Goal: Information Seeking & Learning: Learn about a topic

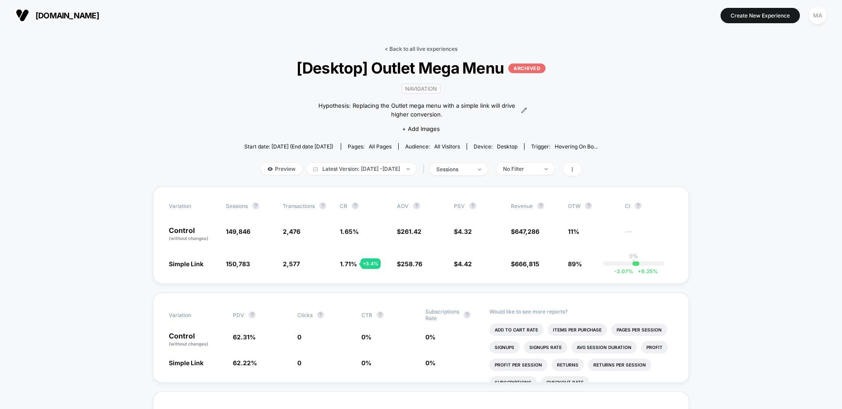
click at [405, 47] on link "< Back to all live experiences" at bounding box center [420, 49] width 73 height 7
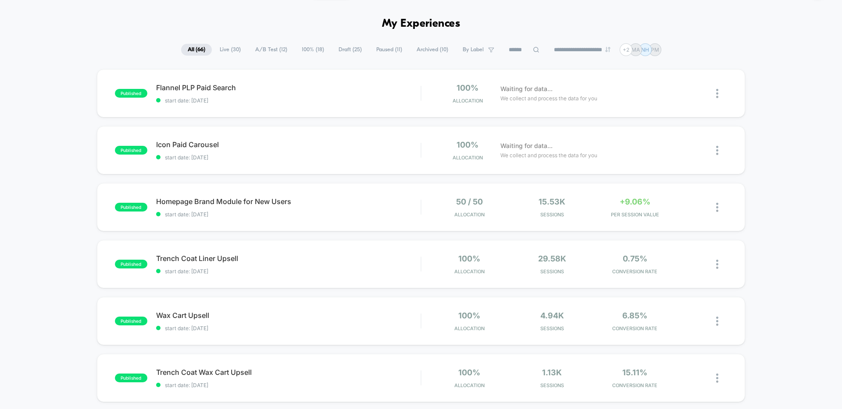
scroll to position [31, 0]
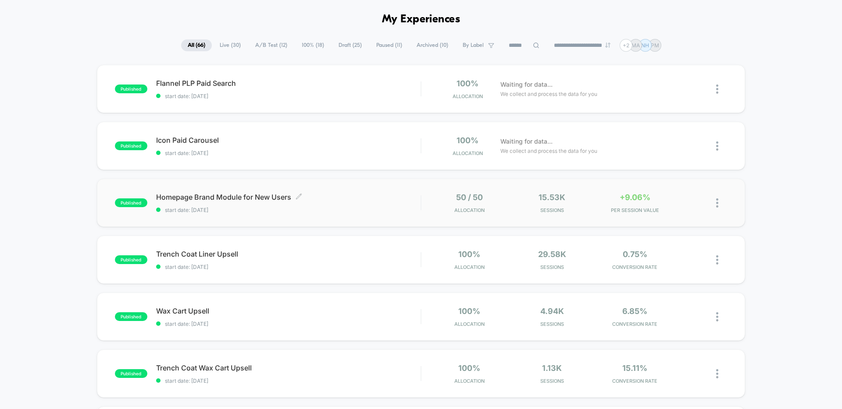
click at [339, 198] on span "Homepage Brand Module for New Users Click to edit experience details" at bounding box center [288, 197] width 264 height 9
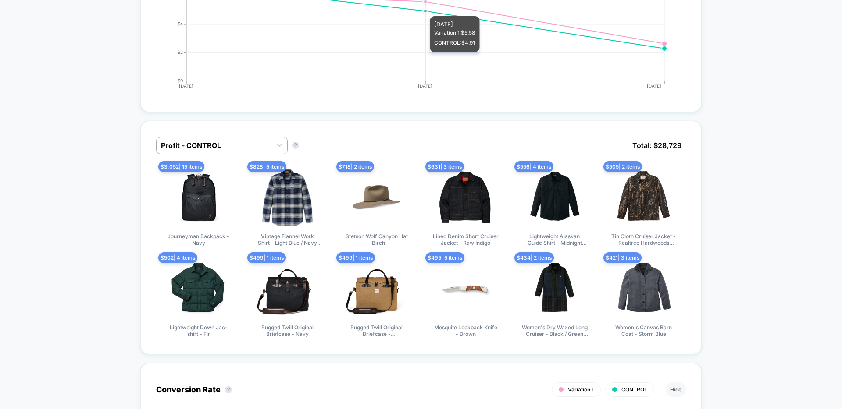
scroll to position [491, 0]
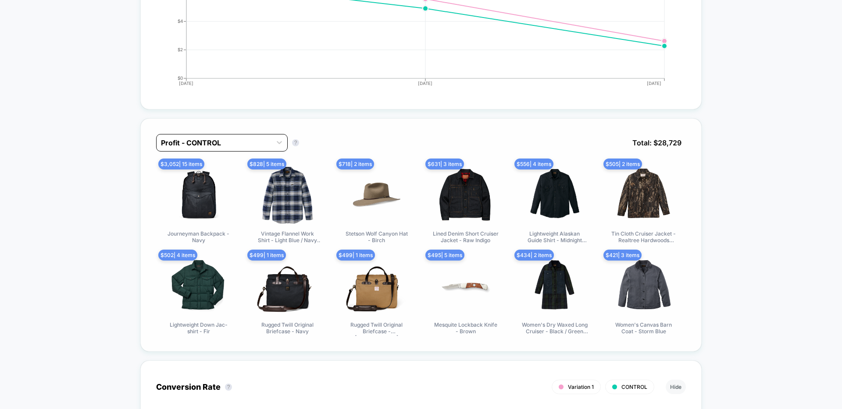
click at [267, 138] on div at bounding box center [214, 143] width 106 height 11
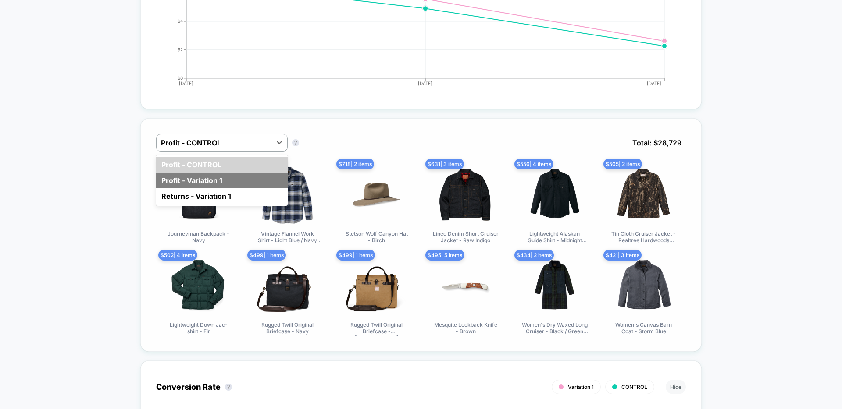
click at [210, 173] on div "Profit - Variation 1" at bounding box center [222, 181] width 132 height 16
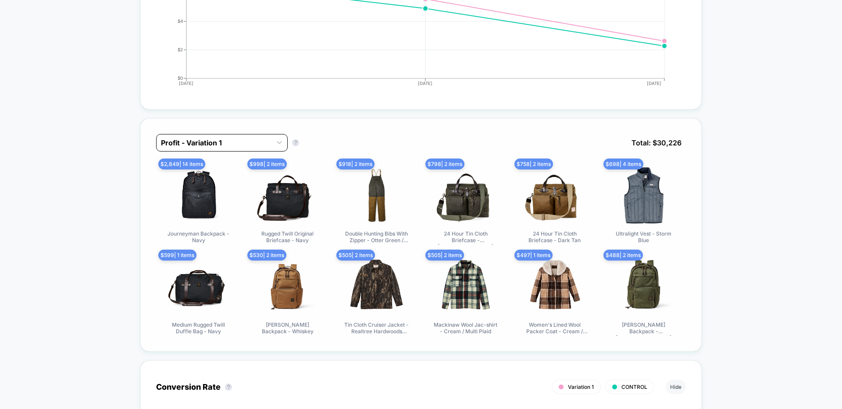
click at [248, 139] on div at bounding box center [214, 143] width 106 height 11
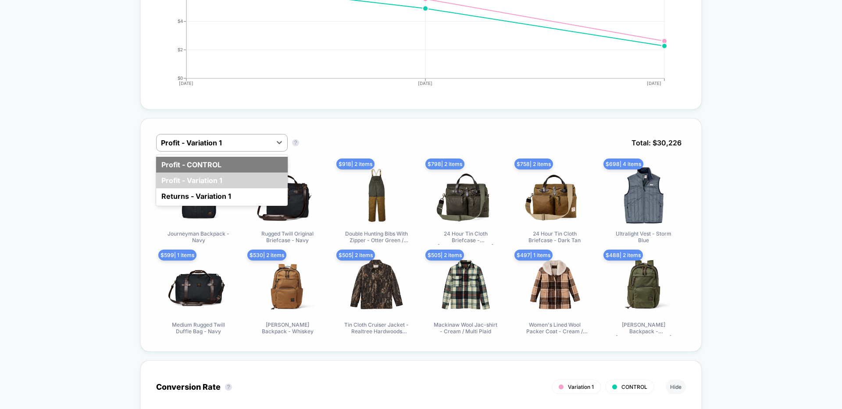
click at [224, 157] on div "Profit - CONTROL" at bounding box center [222, 165] width 132 height 16
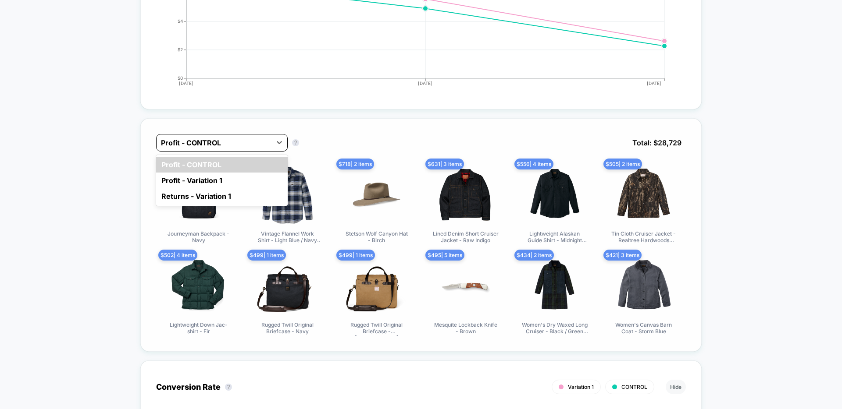
click at [271, 136] on div "Profit - CONTROL" at bounding box center [214, 143] width 115 height 14
click at [231, 176] on div "Profit - Variation 1" at bounding box center [222, 181] width 132 height 16
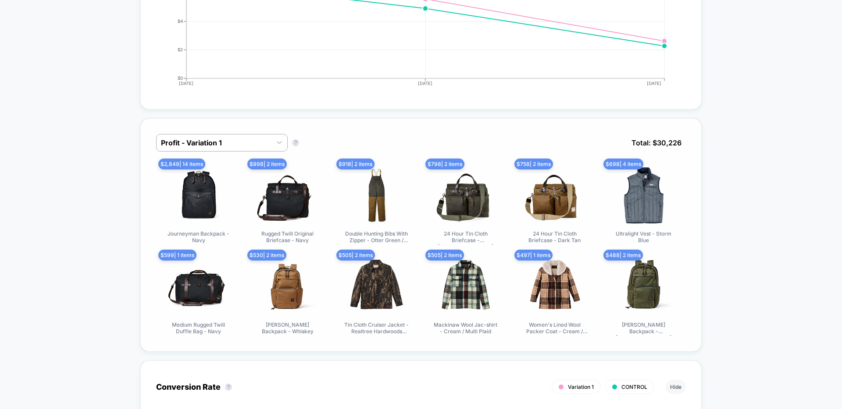
scroll to position [0, 0]
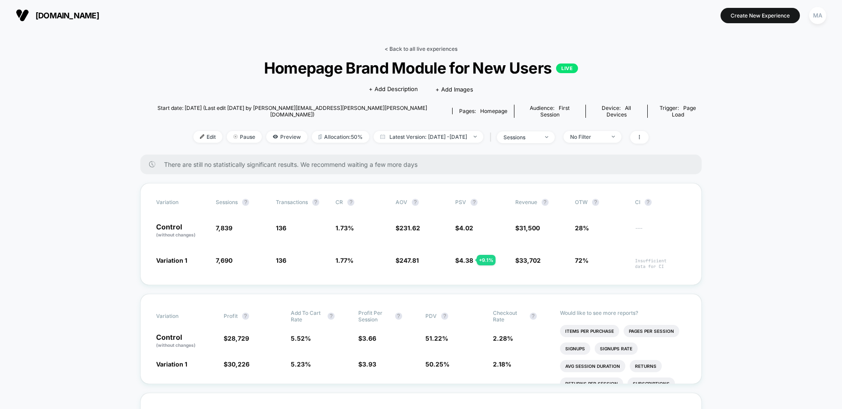
click at [420, 48] on link "< Back to all live experiences" at bounding box center [420, 49] width 73 height 7
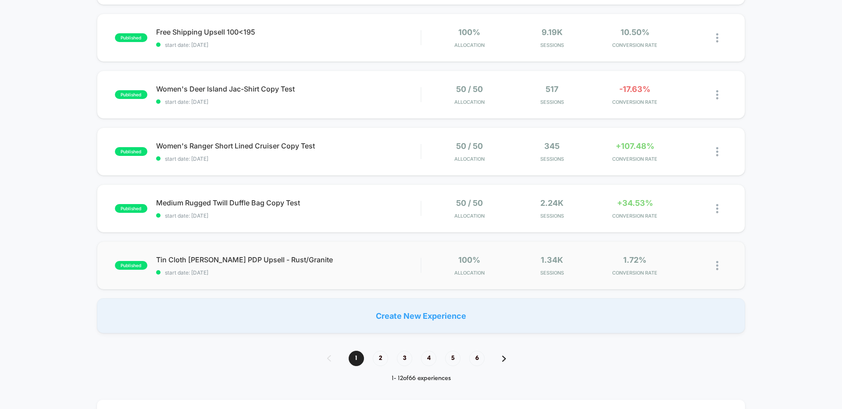
scroll to position [481, 0]
click at [288, 207] on span "Medium Rugged Twill Duffle Bag Copy Test Click to edit experience details" at bounding box center [288, 203] width 264 height 9
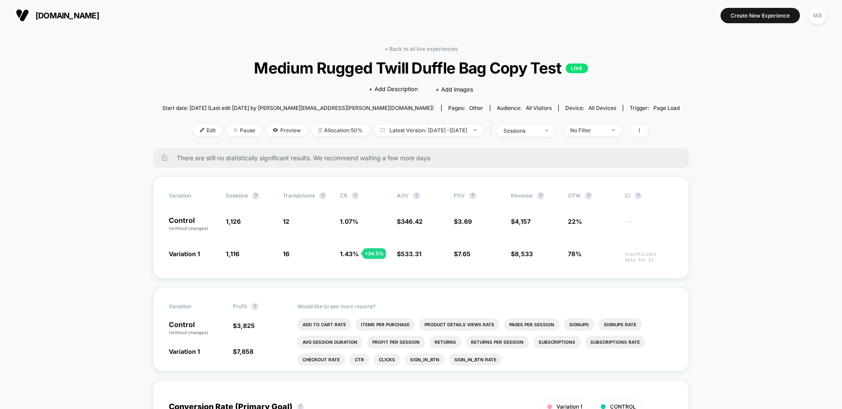
scroll to position [2, 0]
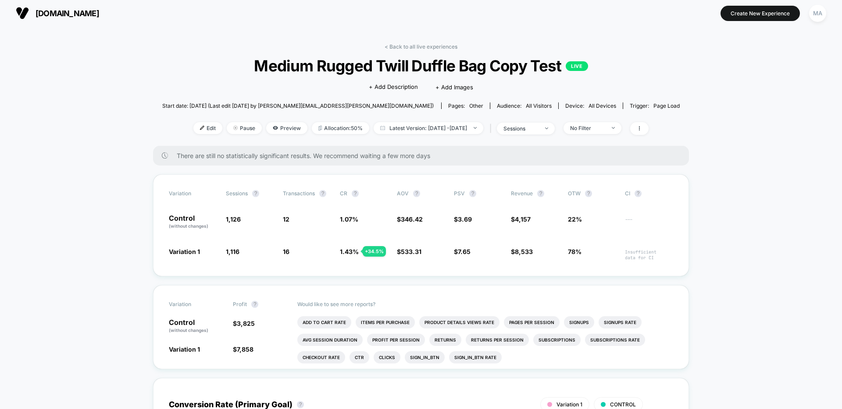
click at [399, 45] on link "< Back to all live experiences" at bounding box center [420, 46] width 73 height 7
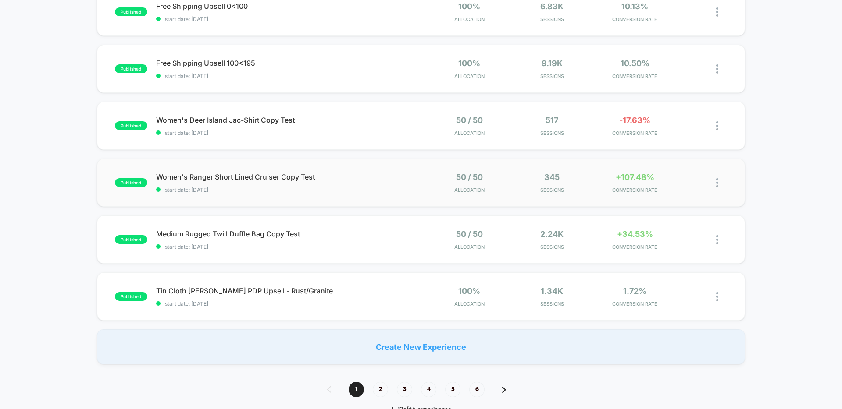
scroll to position [451, 0]
click at [382, 385] on span "2" at bounding box center [380, 388] width 15 height 15
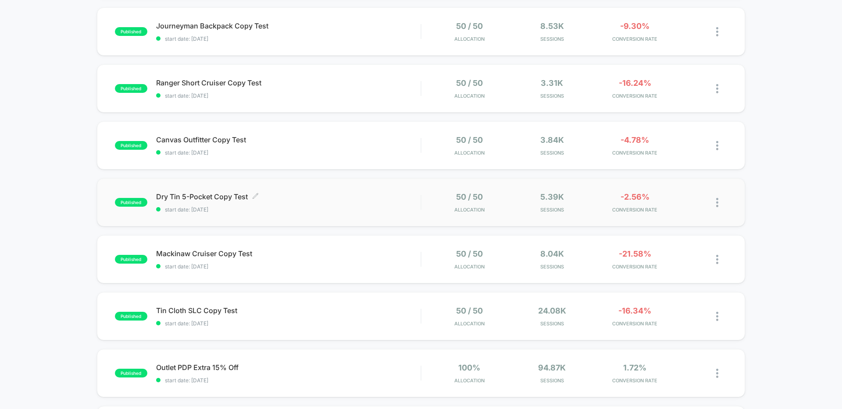
scroll to position [203, 0]
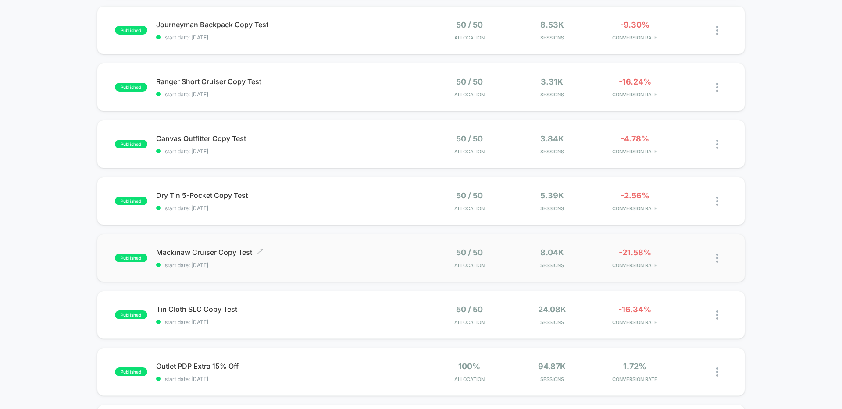
click at [352, 256] on span "Mackinaw Cruiser Copy Test Click to edit experience details" at bounding box center [288, 252] width 264 height 9
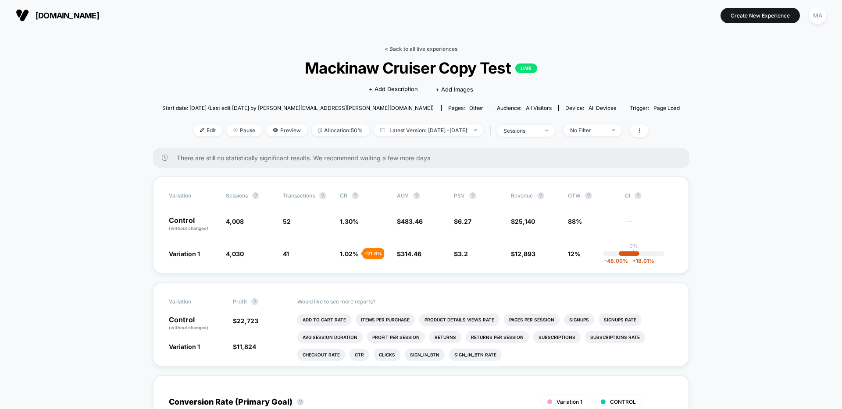
click at [409, 49] on link "< Back to all live experiences" at bounding box center [420, 49] width 73 height 7
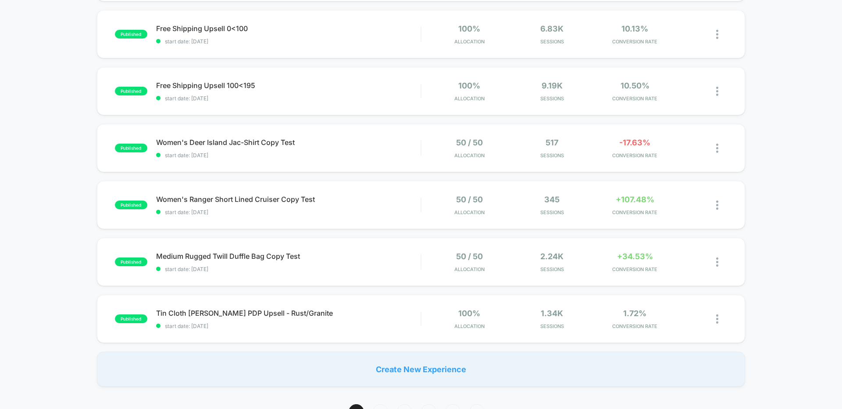
scroll to position [468, 0]
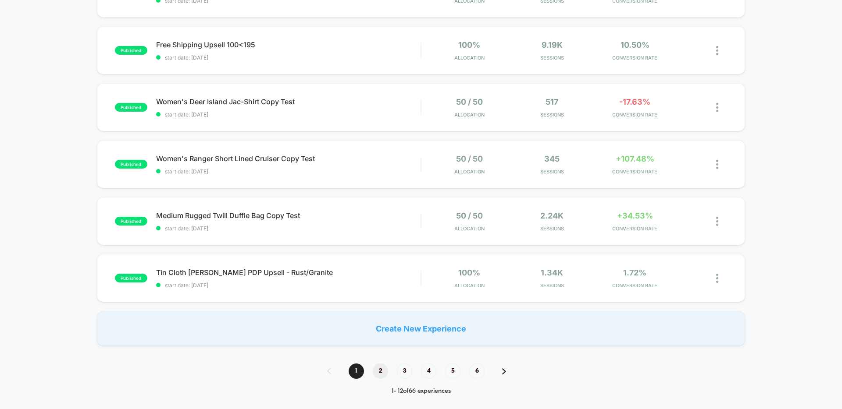
click at [384, 372] on span "2" at bounding box center [380, 371] width 15 height 15
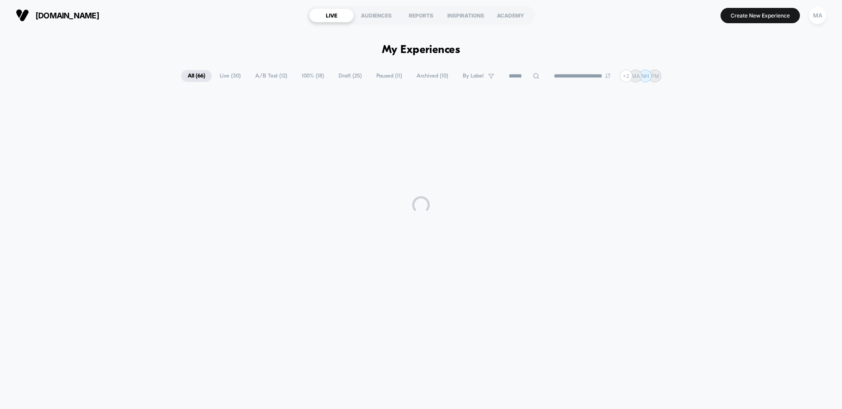
scroll to position [0, 0]
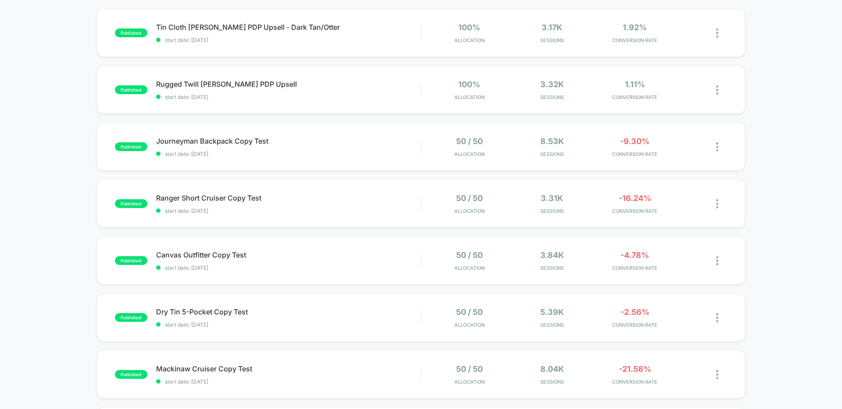
scroll to position [88, 0]
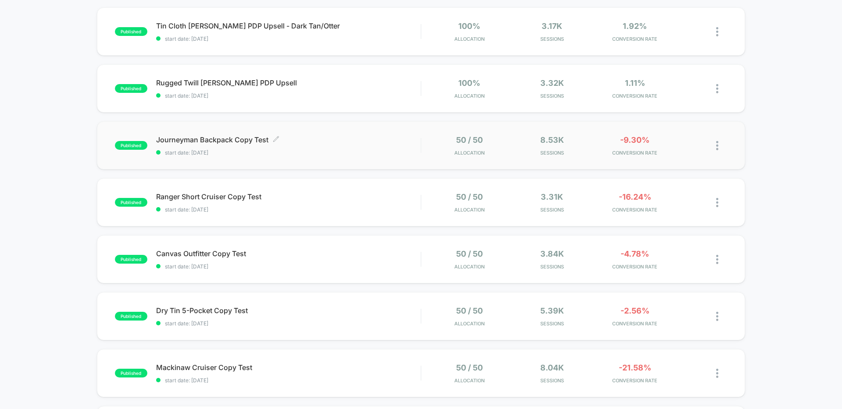
click at [314, 137] on span "Journeyman Backpack Copy Test Click to edit experience details" at bounding box center [288, 139] width 264 height 9
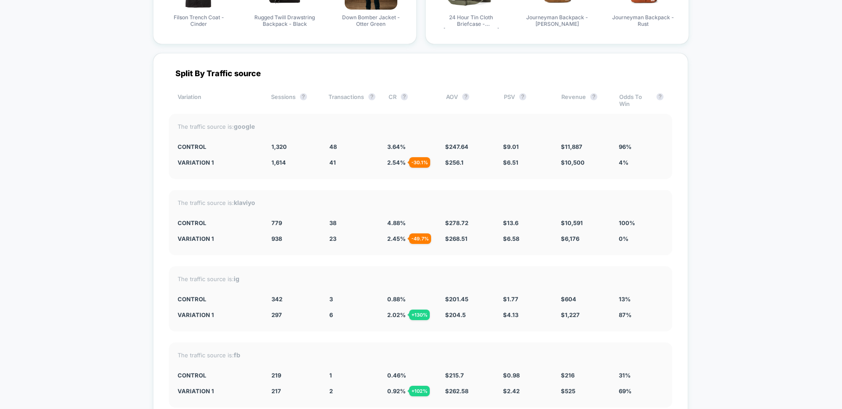
scroll to position [1528, 0]
